Goal: Task Accomplishment & Management: Manage account settings

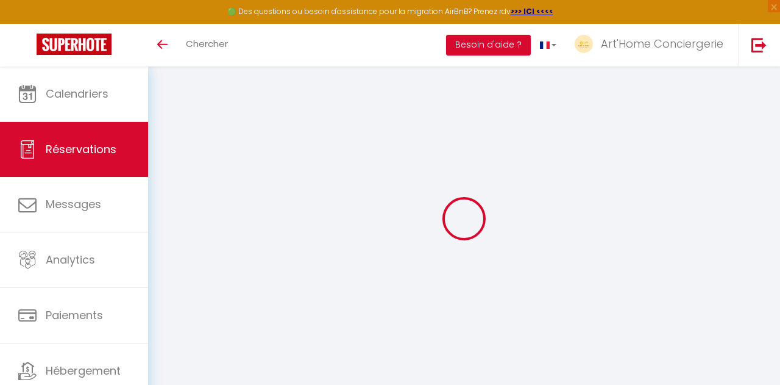
select select "not_cancelled"
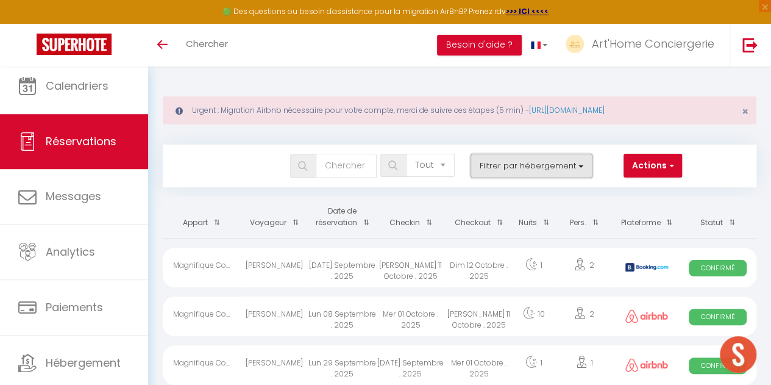
click at [494, 171] on button "Filtrer par hébergement" at bounding box center [532, 166] width 122 height 24
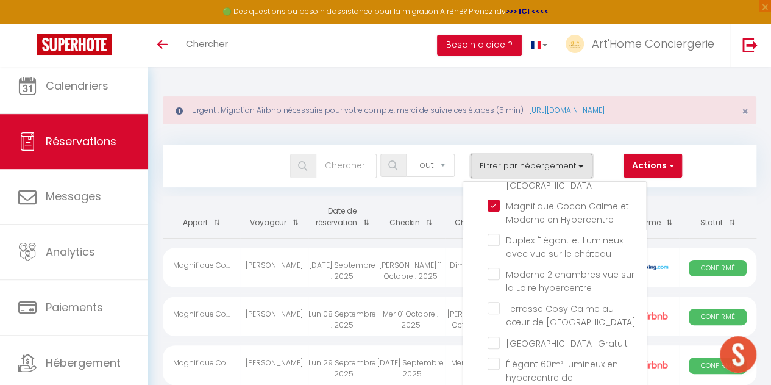
scroll to position [263, 0]
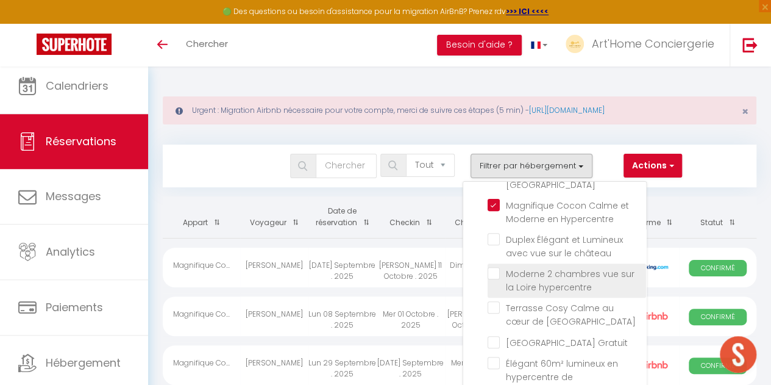
click at [493, 267] on input "Moderne 2 chambres vue sur la Loire hypercentre" at bounding box center [567, 273] width 158 height 12
checkbox input "true"
checkbox input "false"
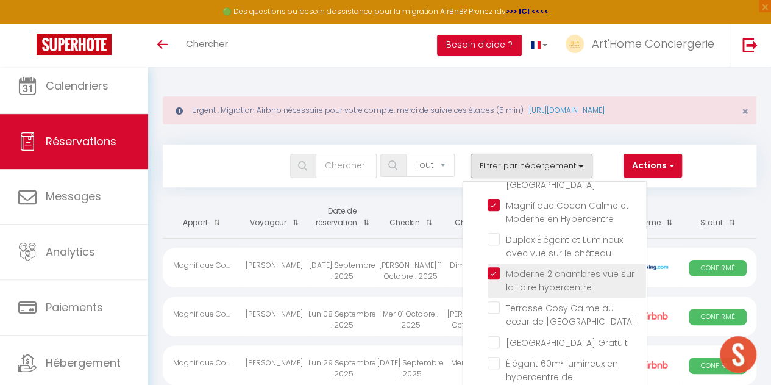
checkbox input "false"
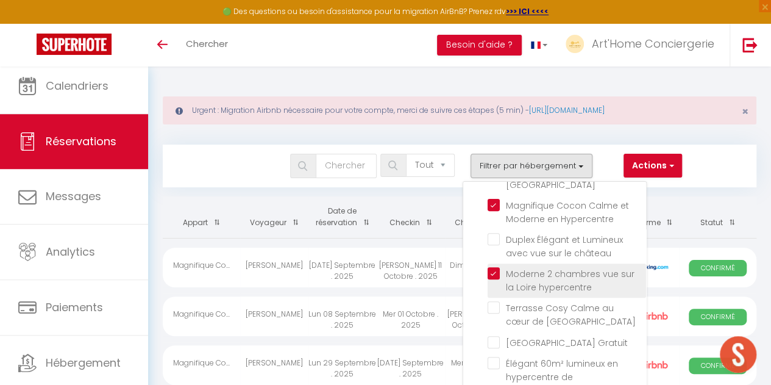
checkbox input "false"
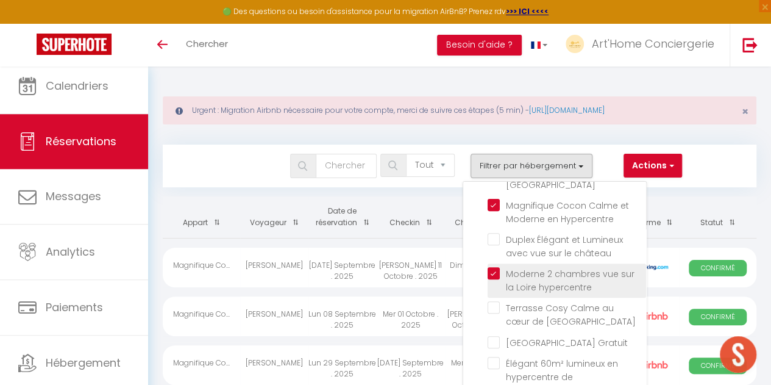
checkbox input "false"
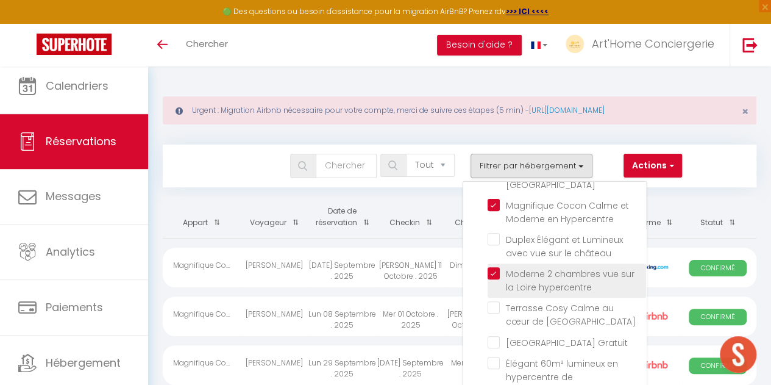
checkbox input "false"
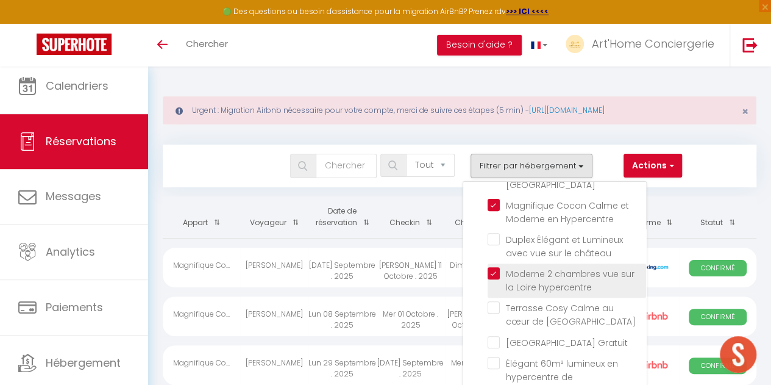
checkbox input "false"
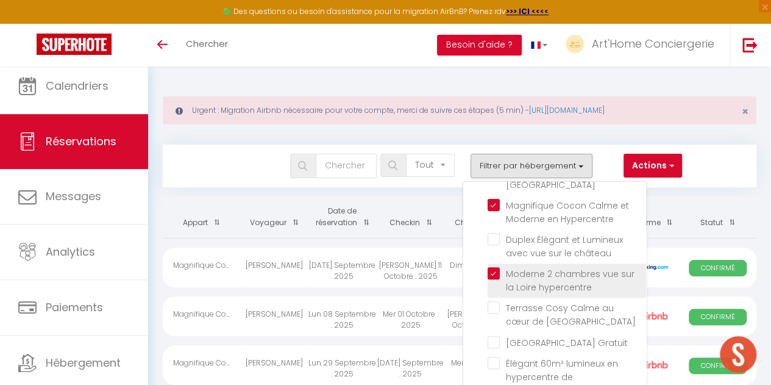
checkbox input "false"
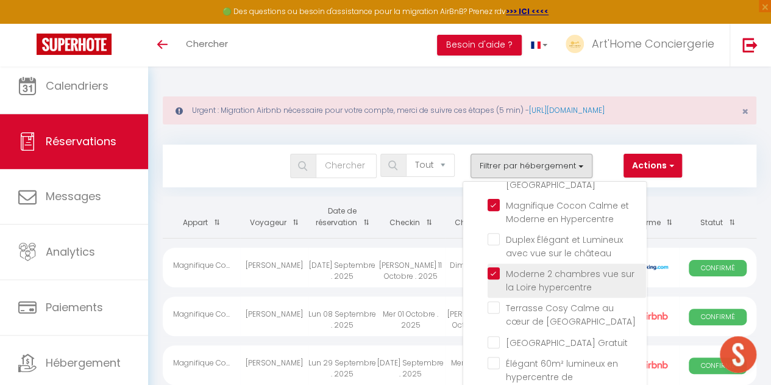
checkbox input "false"
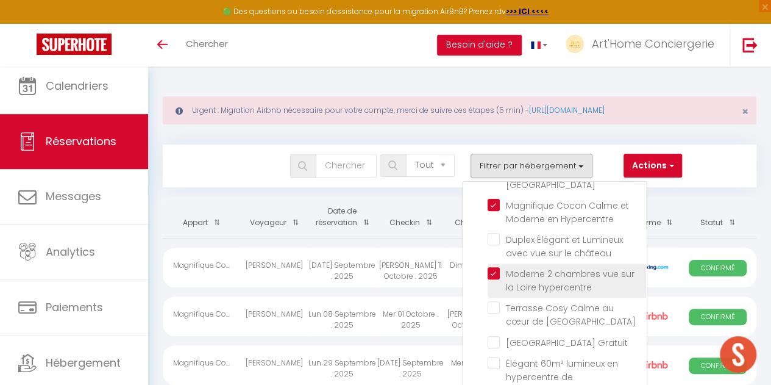
checkbox input "false"
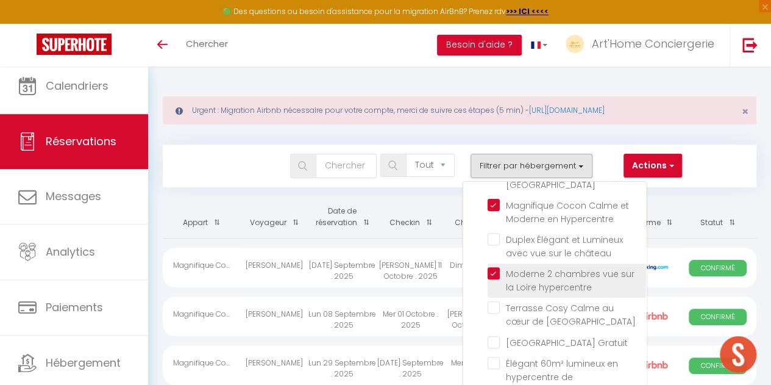
checkbox input "false"
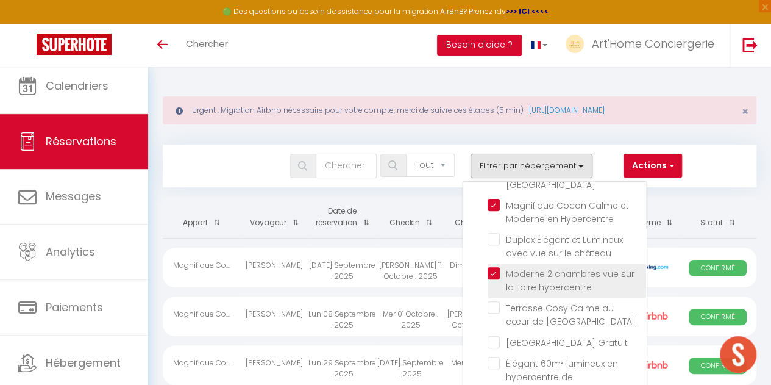
checkbox input "false"
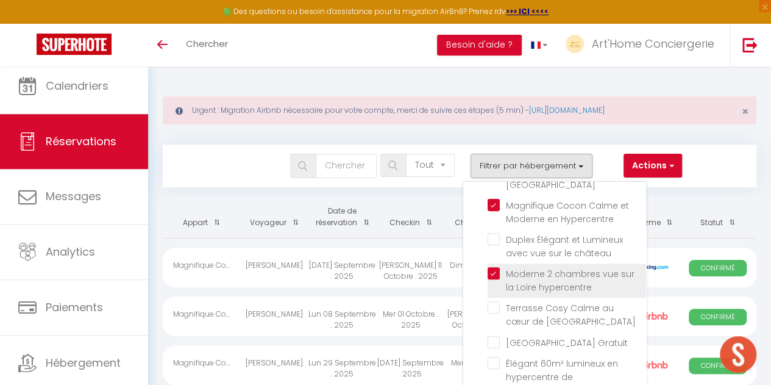
checkbox input "false"
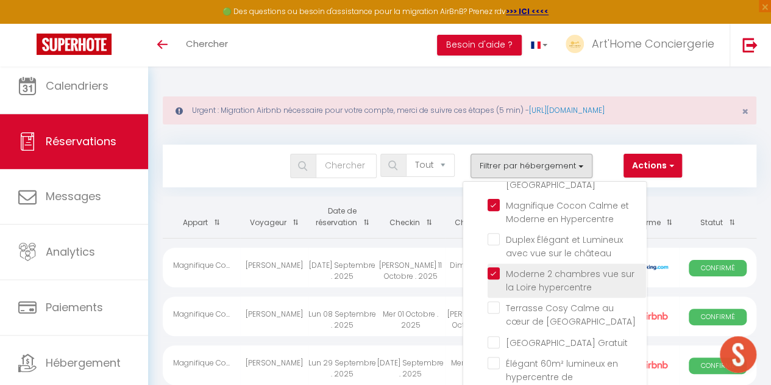
checkbox input "false"
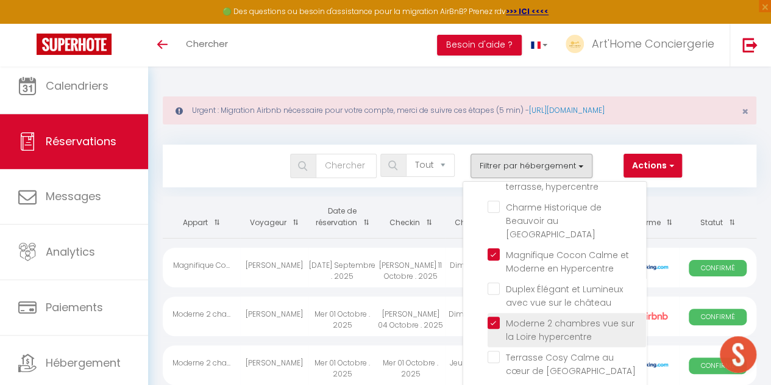
scroll to position [210, 0]
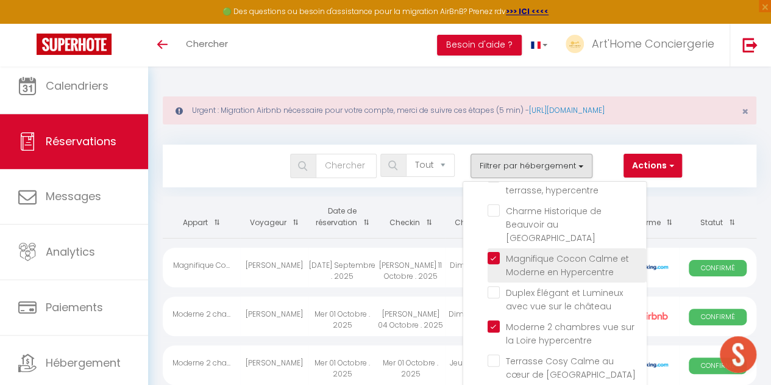
click at [493, 252] on input "Magnifique Cocon Calme et Moderne en Hypercentre" at bounding box center [567, 258] width 158 height 12
checkbox input "false"
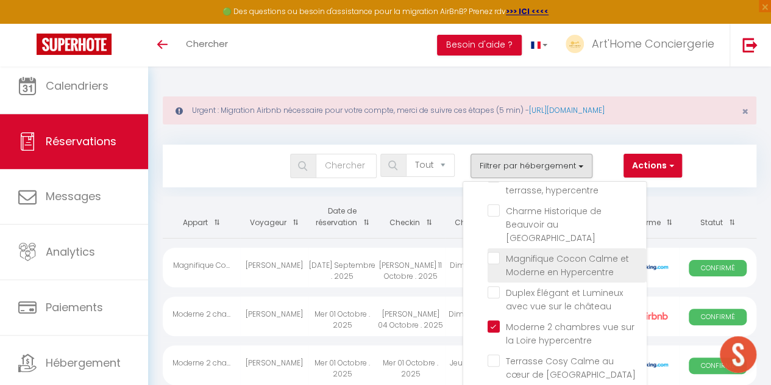
checkbox input "false"
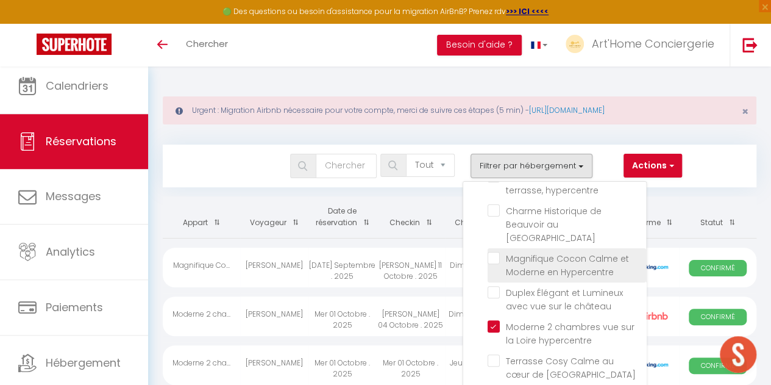
checkbox input "false"
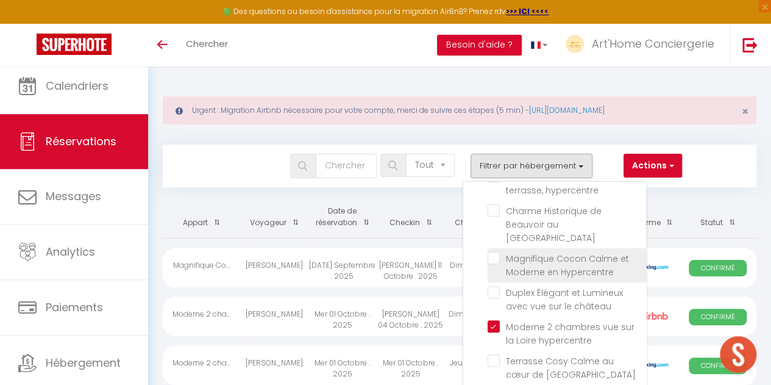
checkbox input "false"
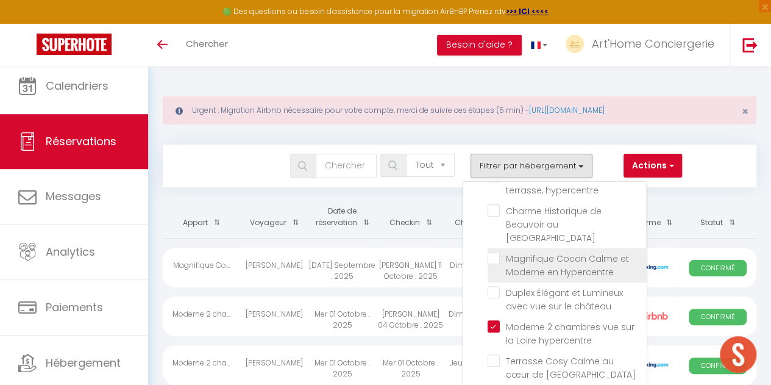
checkbox input "false"
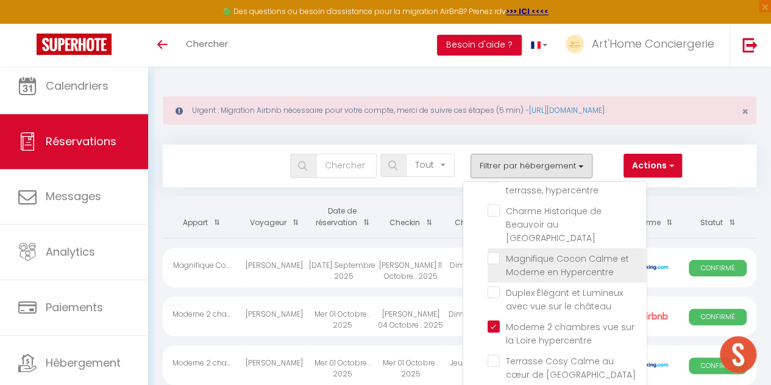
checkbox input "false"
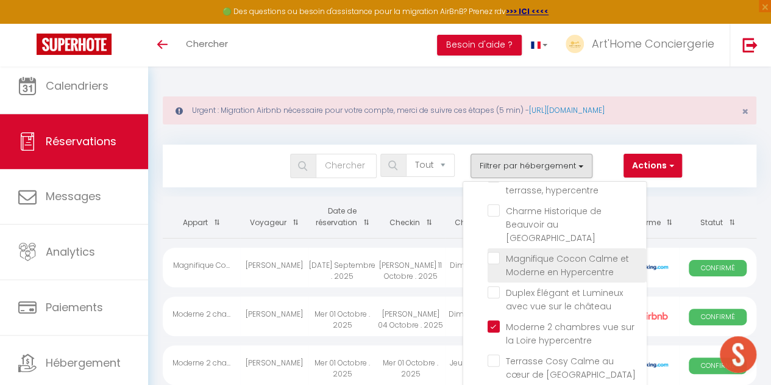
checkbox input "false"
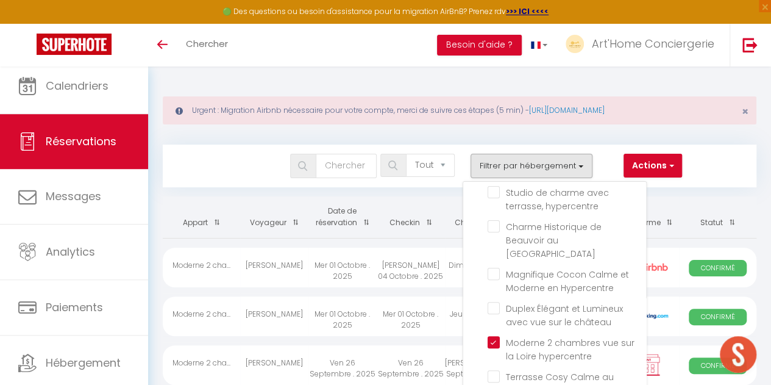
scroll to position [268, 0]
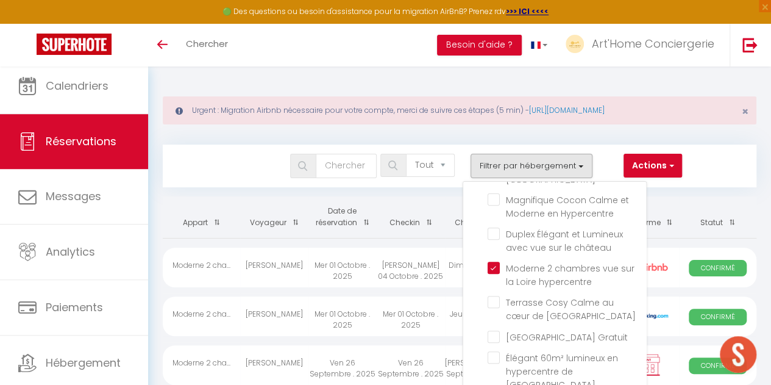
click at [614, 140] on div "Bookings Tous les statuts Annulé Confirmé Non Confirmé Tout sauf annulé No Show…" at bounding box center [460, 160] width 594 height 54
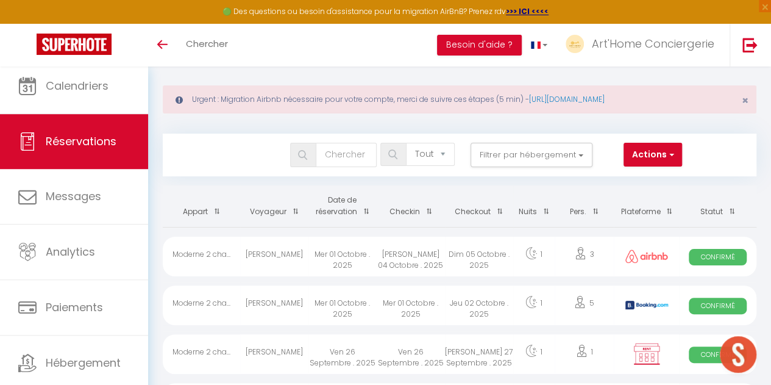
scroll to position [0, 0]
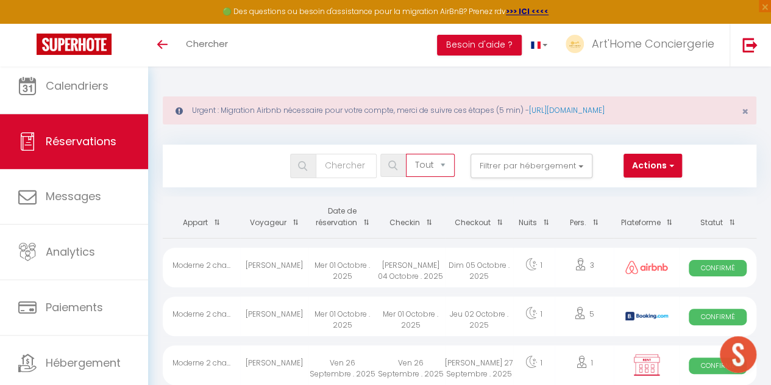
click at [407, 168] on select "Tous les statuts Annulé Confirmé Non Confirmé Tout sauf annulé No Show Request" at bounding box center [430, 165] width 49 height 23
select select "cancelled"
click at [407, 154] on select "Tous les statuts Annulé Confirmé Non Confirmé Tout sauf annulé No Show Request" at bounding box center [430, 165] width 49 height 23
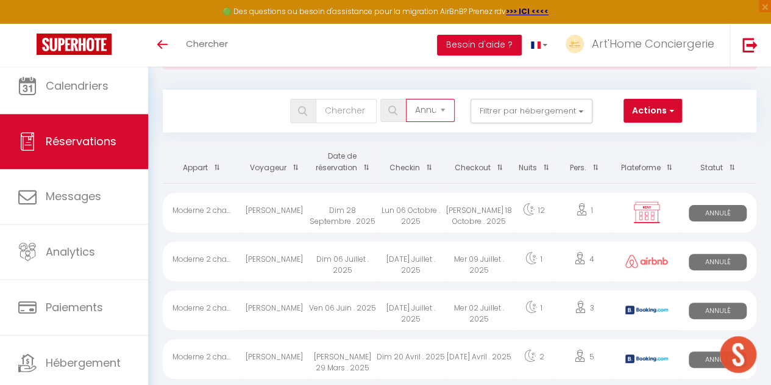
scroll to position [55, 0]
click at [341, 214] on div "Dim 28 Septembre . 2025" at bounding box center [342, 213] width 68 height 40
select select "OK"
select select "KO"
select select "0"
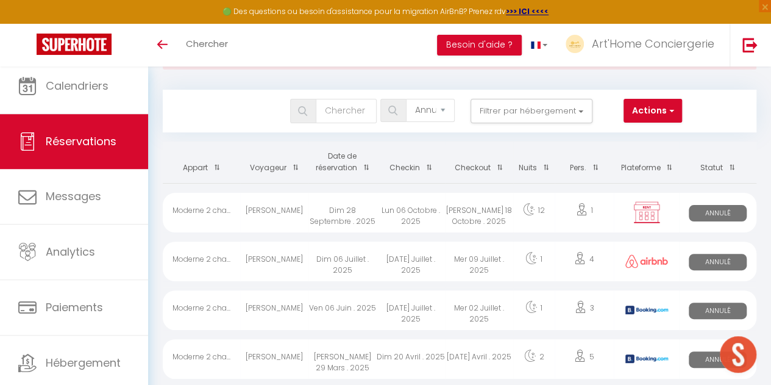
select select "0"
select select "1"
select select
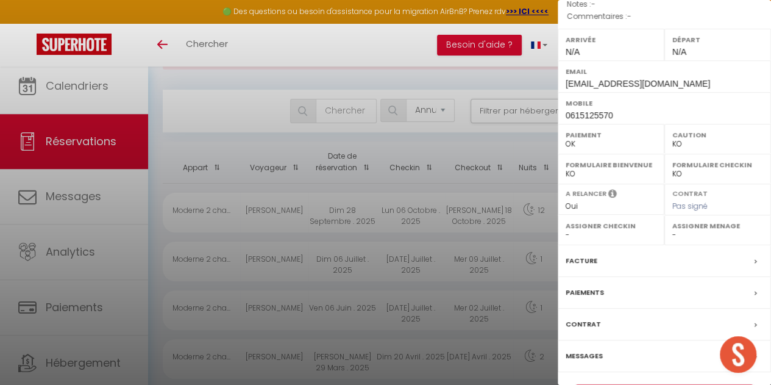
scroll to position [160, 0]
click at [581, 147] on select "OK KO" at bounding box center [611, 145] width 91 height 11
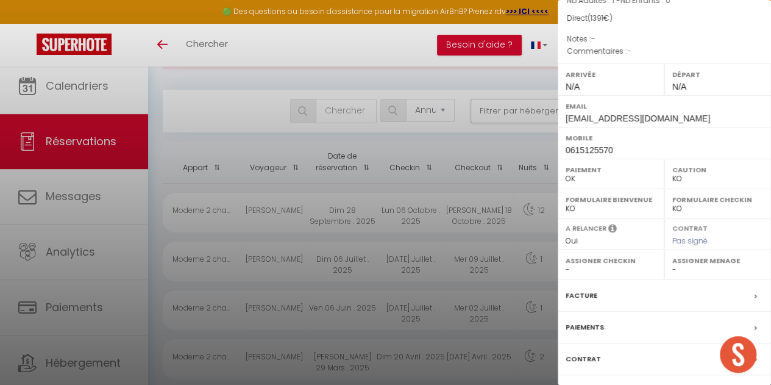
scroll to position [193, 0]
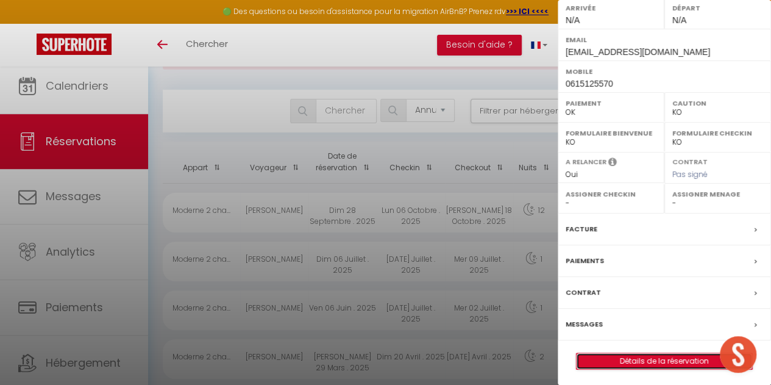
click at [667, 353] on link "Détails de la réservation" at bounding box center [665, 361] width 176 height 16
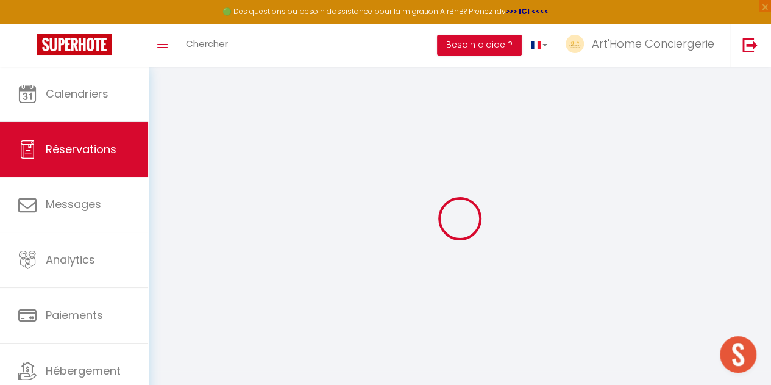
select select
checkbox input "false"
select select
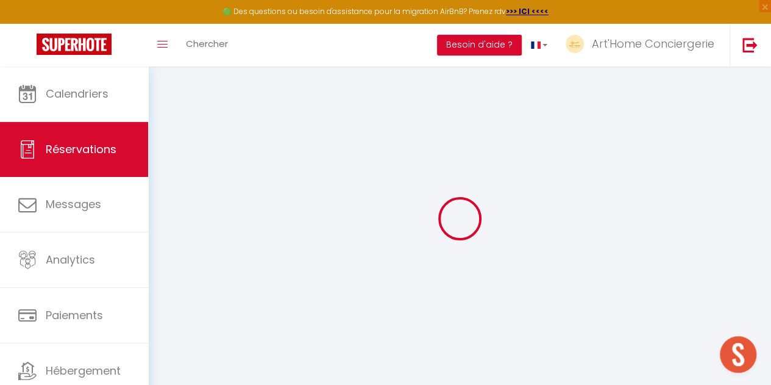
checkbox input "false"
select select
checkbox input "false"
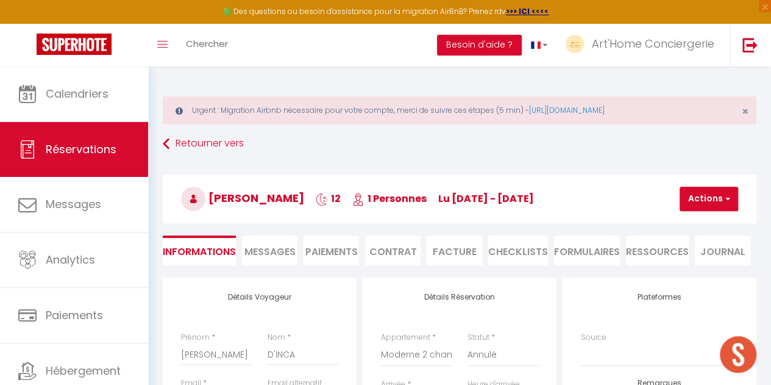
select select
checkbox input "false"
select select
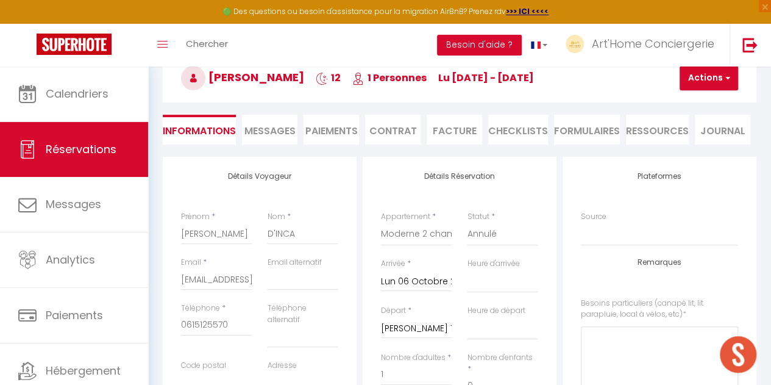
scroll to position [119, 0]
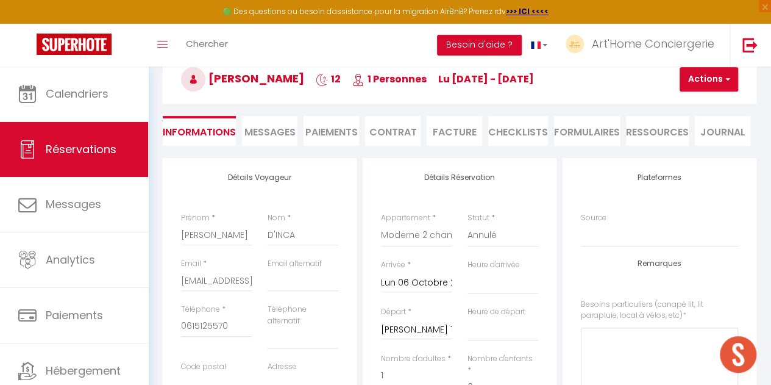
click at [334, 128] on li "Paiements" at bounding box center [331, 131] width 55 height 30
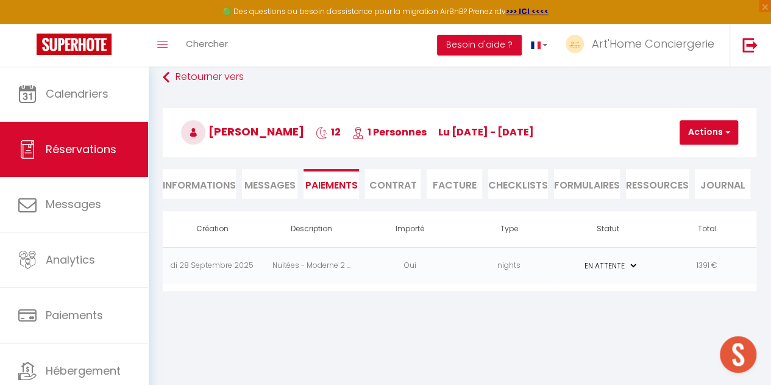
click at [454, 186] on li "Facture" at bounding box center [454, 184] width 55 height 30
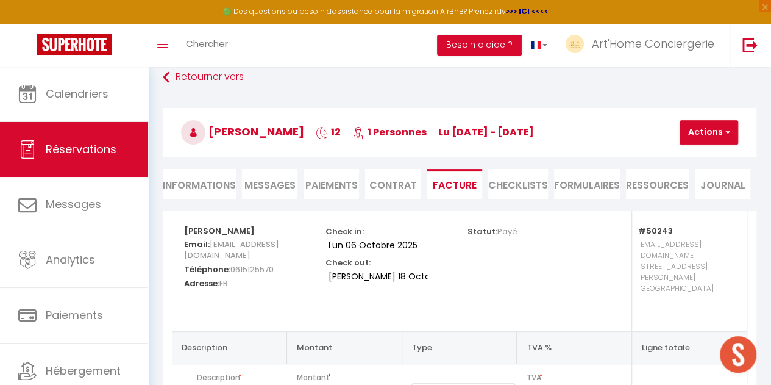
scroll to position [119, 0]
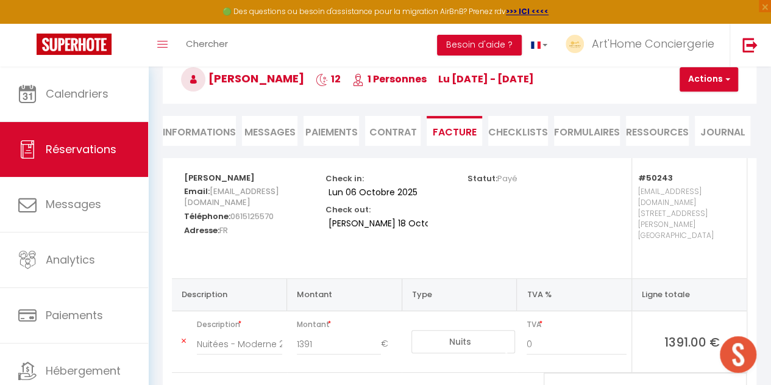
click at [222, 131] on li "Informations" at bounding box center [199, 131] width 73 height 30
select select
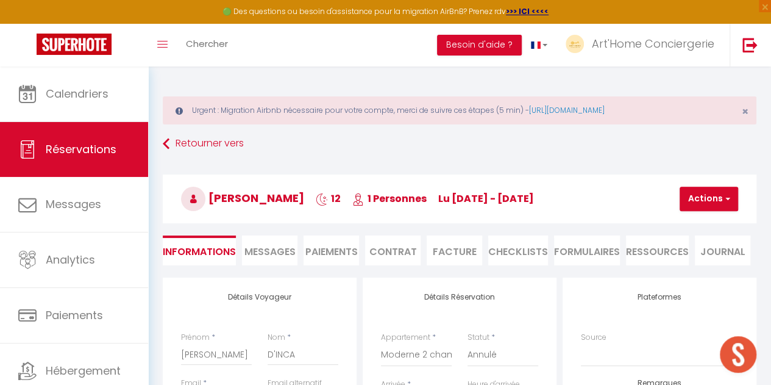
scroll to position [1, 0]
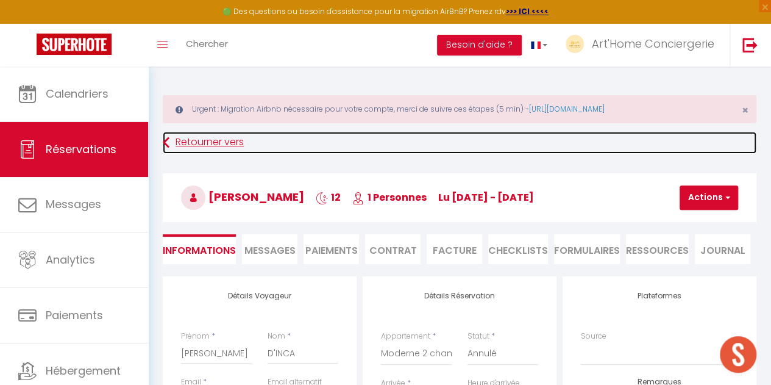
click at [207, 145] on link "Retourner vers" at bounding box center [460, 143] width 594 height 22
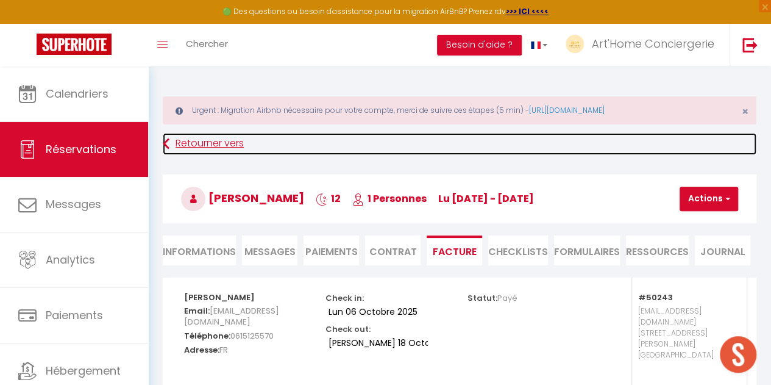
click at [176, 143] on link "Retourner vers" at bounding box center [460, 144] width 594 height 22
select select
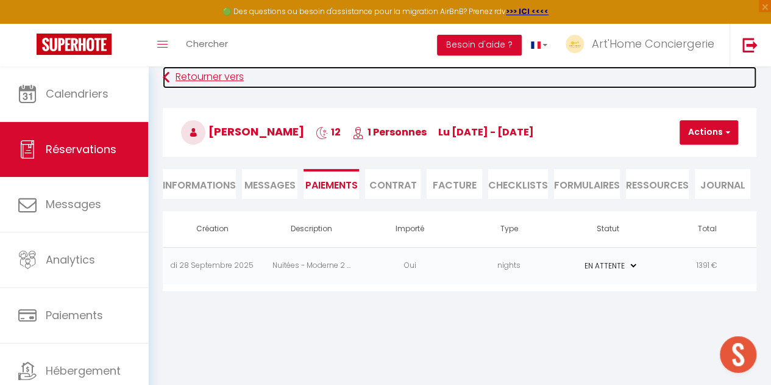
click at [169, 76] on link "Retourner vers" at bounding box center [460, 77] width 594 height 22
select select
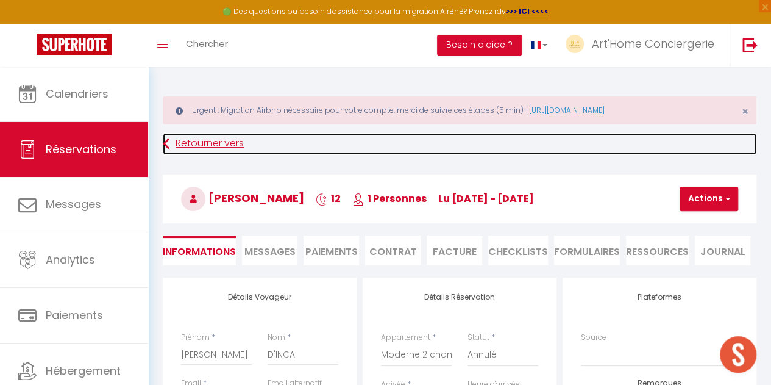
click at [183, 138] on link "Retourner vers" at bounding box center [460, 144] width 594 height 22
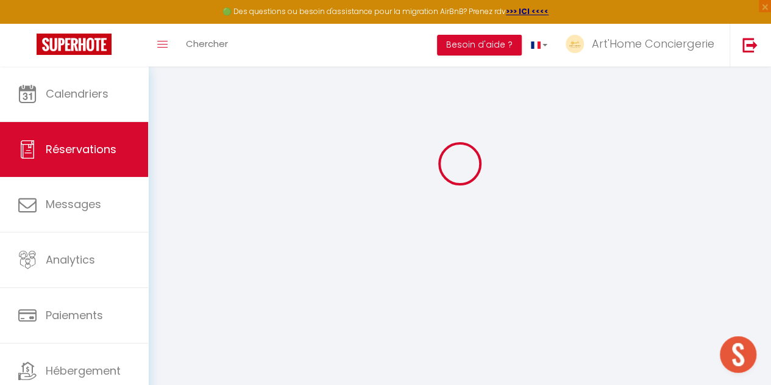
select select "cancelled"
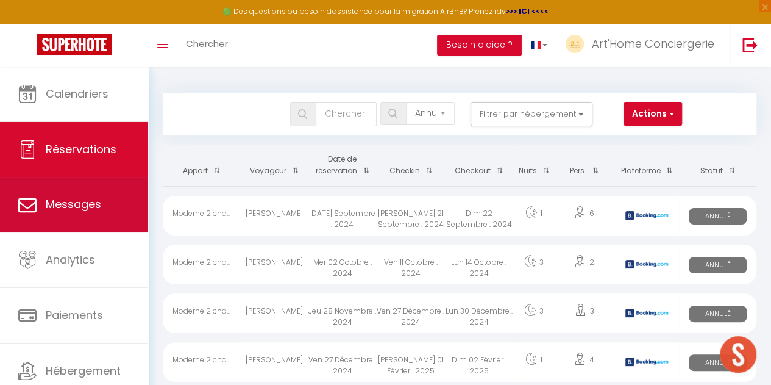
scroll to position [42, 0]
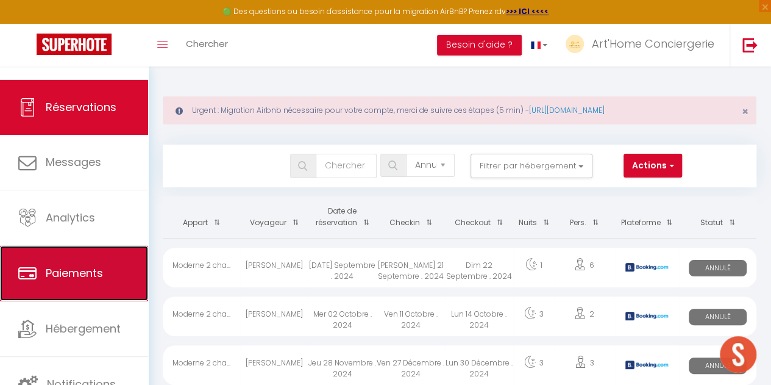
click at [87, 260] on link "Paiements" at bounding box center [74, 273] width 148 height 55
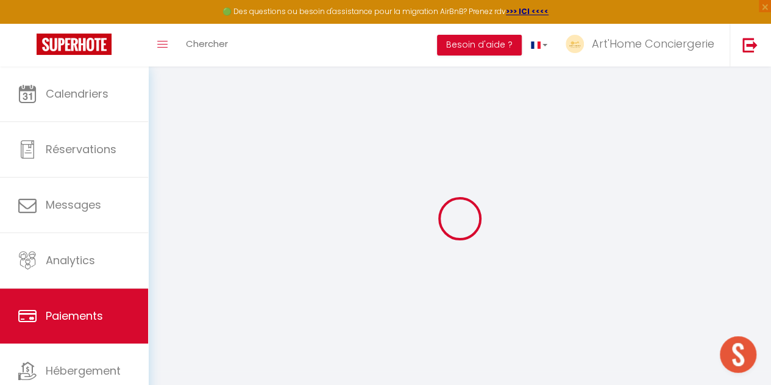
select select "2"
select select "0"
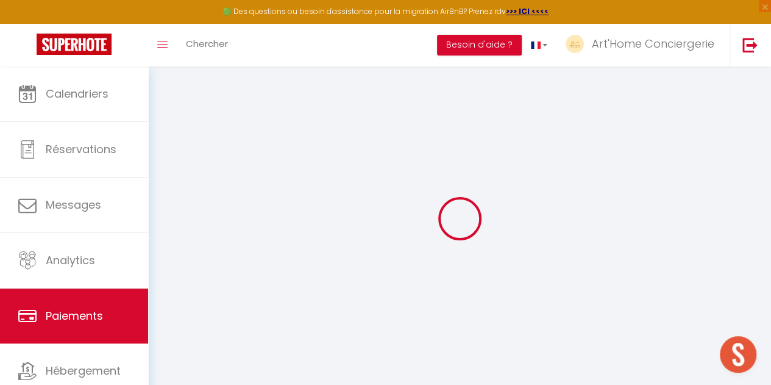
select select "0"
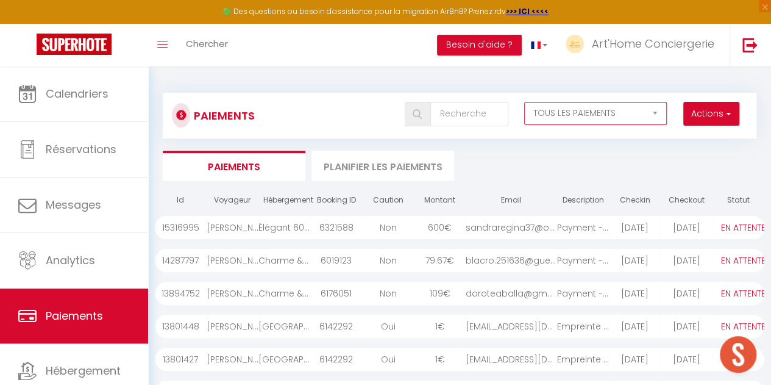
click at [555, 102] on select "EN ATTENTE PAYÉ TOUS LES PAIEMENTS" at bounding box center [595, 113] width 143 height 23
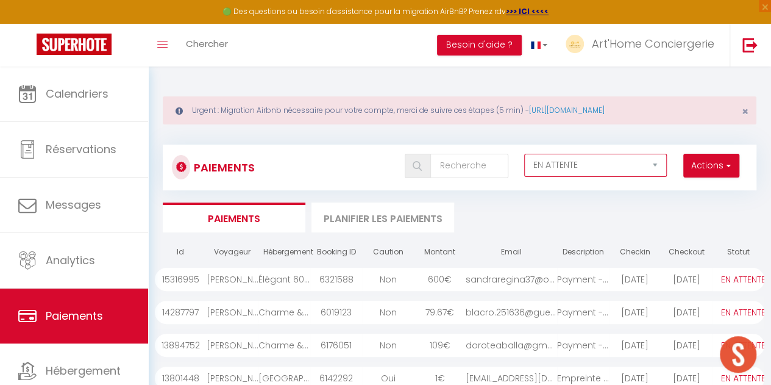
click at [524, 154] on select "EN ATTENTE PAYÉ TOUS LES PAIEMENTS" at bounding box center [595, 165] width 143 height 23
click at [579, 157] on select "EN ATTENTE PAYÉ TOUS LES PAIEMENTS" at bounding box center [595, 165] width 143 height 23
select select "1"
click at [524, 154] on select "EN ATTENTE PAYÉ TOUS LES PAIEMENTS" at bounding box center [595, 165] width 143 height 23
select select "1"
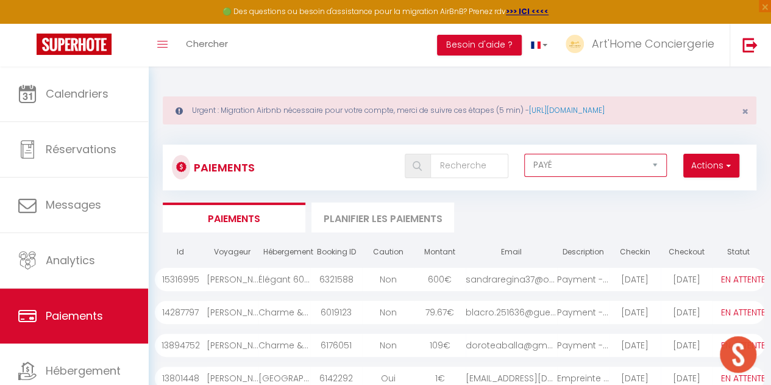
select select "1"
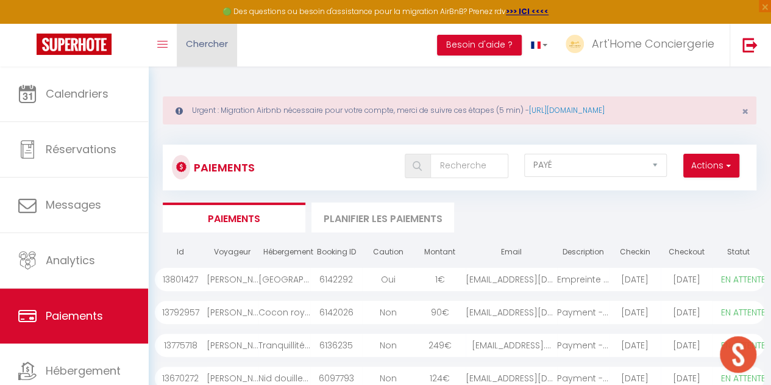
click at [224, 47] on span "Chercher" at bounding box center [207, 43] width 42 height 13
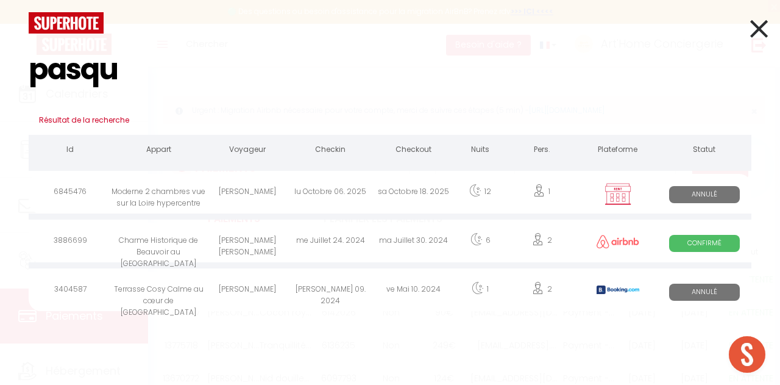
type input "pasqu"
click at [252, 195] on div "[PERSON_NAME]" at bounding box center [247, 194] width 83 height 40
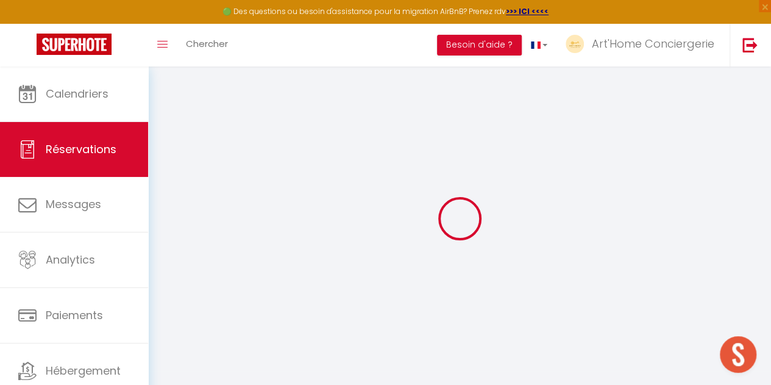
select select
checkbox input "false"
select select
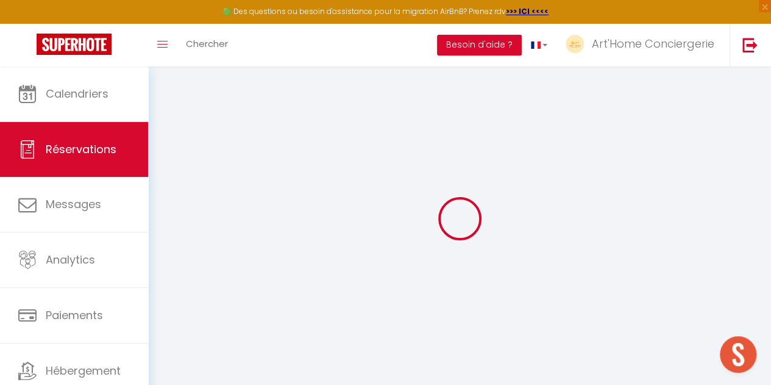
checkbox input "false"
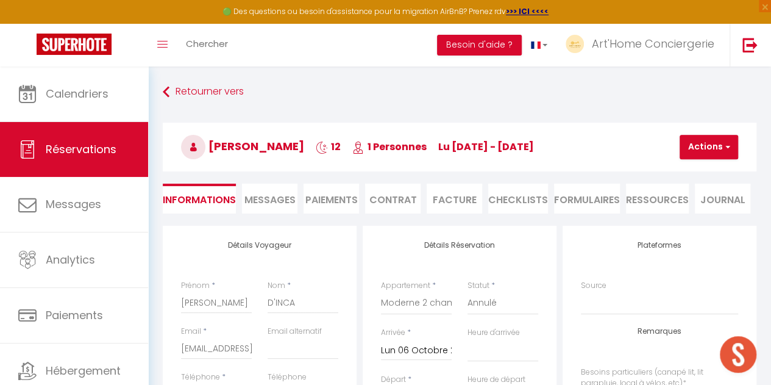
select select
checkbox input "false"
select select
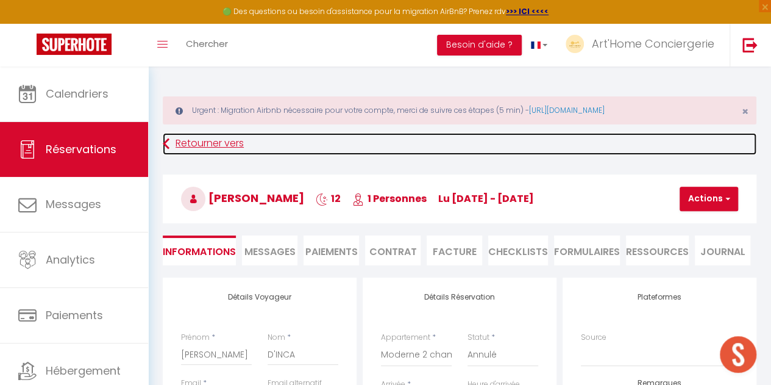
click at [174, 138] on link "Retourner vers" at bounding box center [460, 144] width 594 height 22
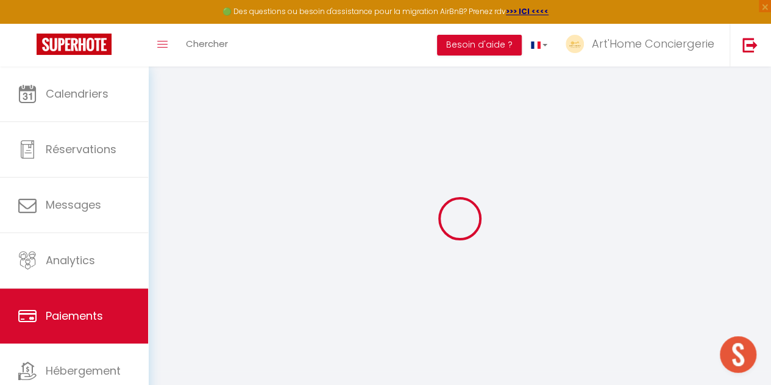
select select "2"
select select "0"
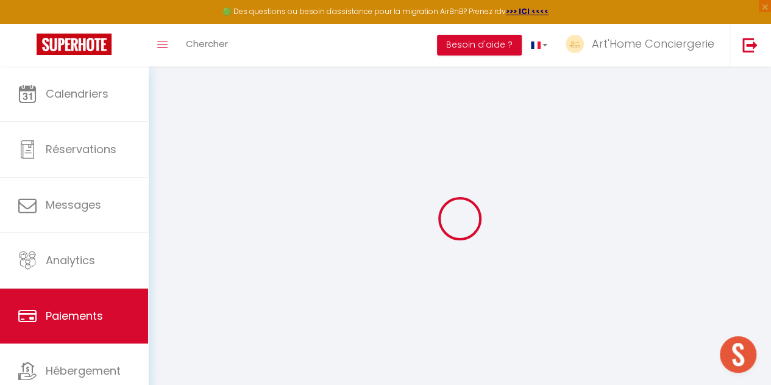
select select "0"
